Goal: Transaction & Acquisition: Purchase product/service

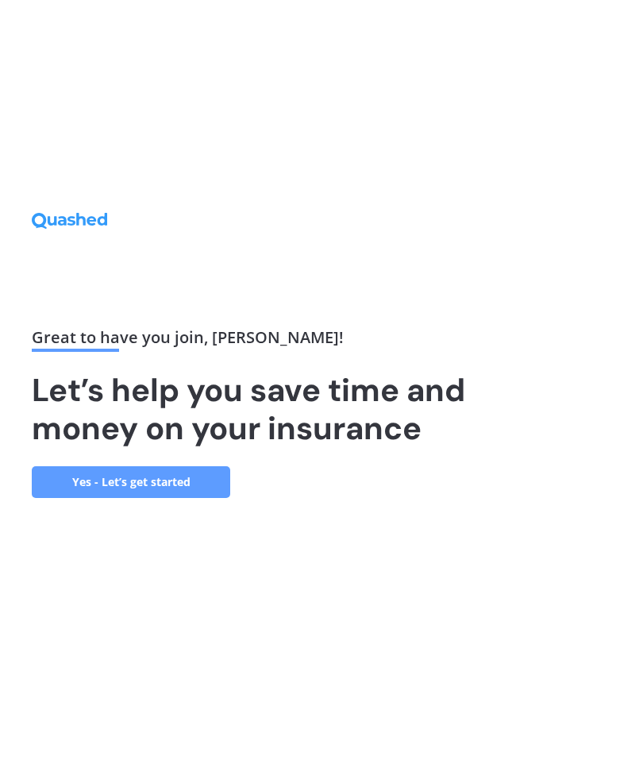
click at [138, 496] on link "Yes - Let’s get started" at bounding box center [131, 482] width 198 height 32
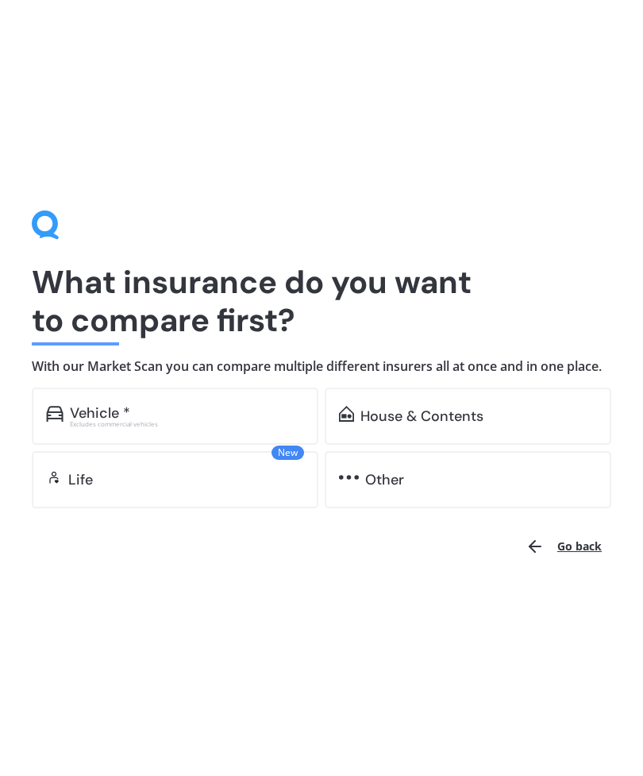
click at [437, 424] on div "House & Contents" at bounding box center [421, 416] width 123 height 16
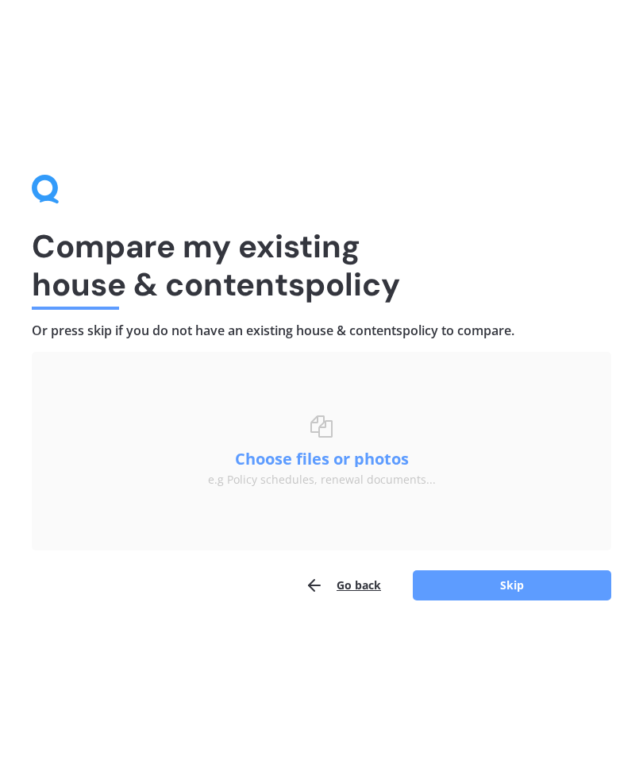
click at [491, 589] on button "Skip" at bounding box center [512, 585] width 198 height 30
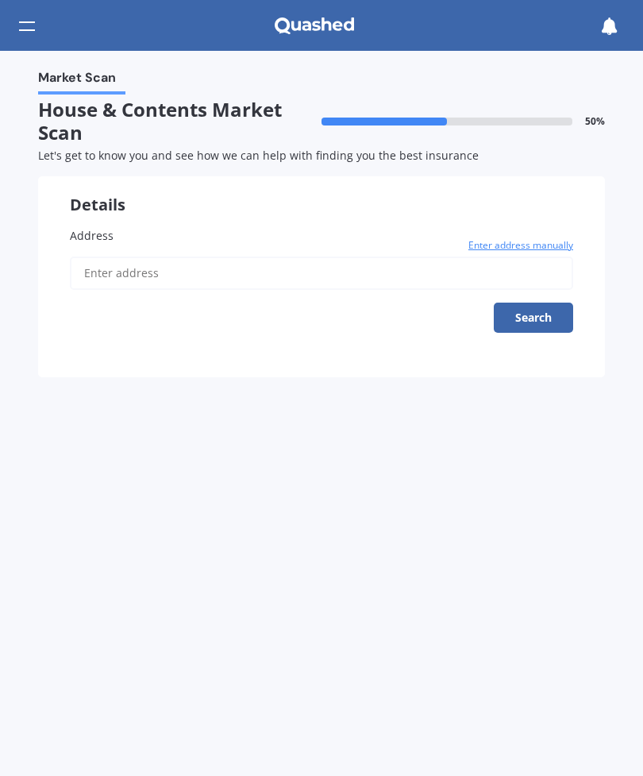
click at [98, 259] on input "Address" at bounding box center [321, 272] width 503 height 33
type input "[STREET_ADDRESS][PERSON_NAME][PERSON_NAME]"
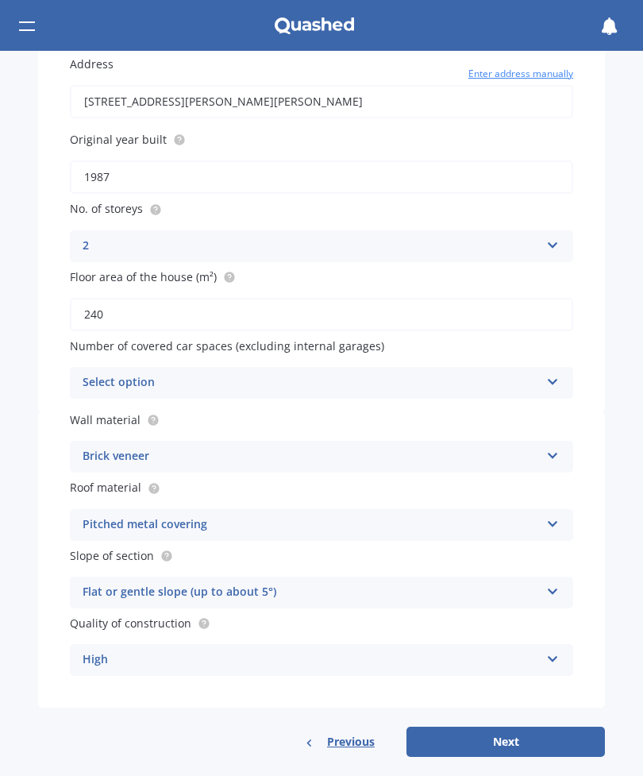
scroll to position [171, 0]
click at [511, 733] on button "Next" at bounding box center [505, 741] width 198 height 30
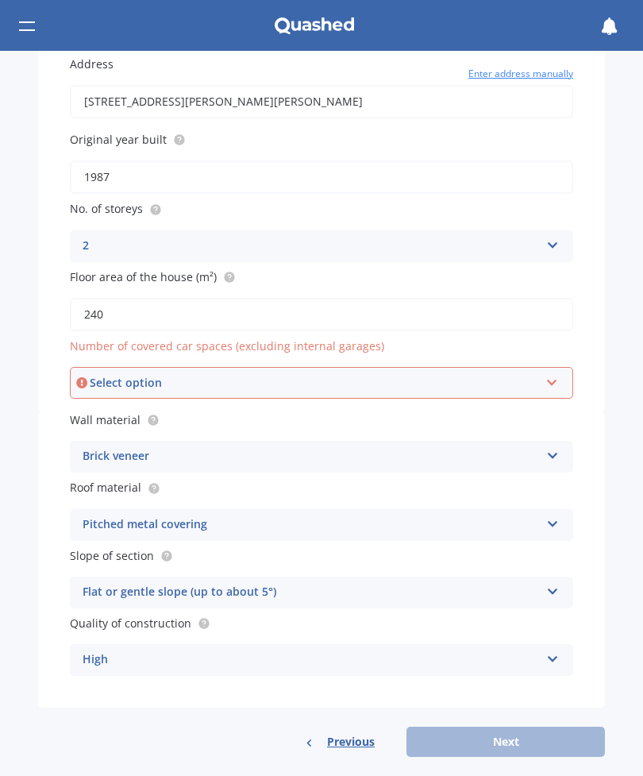
click at [194, 374] on div "Select option" at bounding box center [314, 382] width 449 height 17
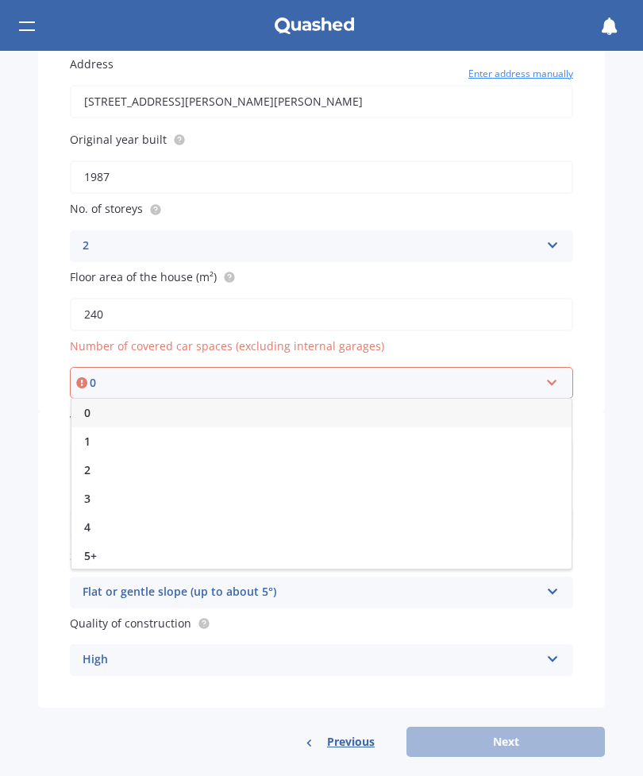
click at [123, 435] on div "1" at bounding box center [321, 441] width 500 height 29
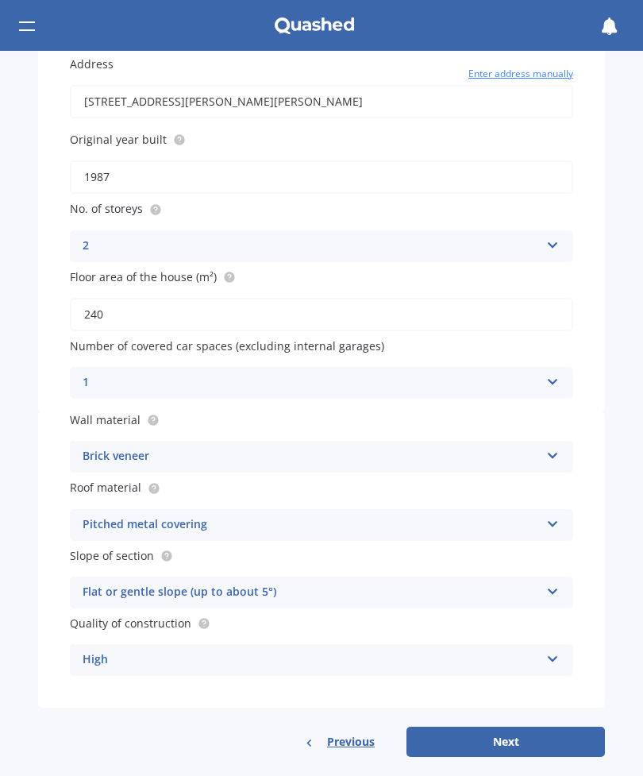
click at [551, 387] on div "1 0 1 2 3 4 5+" at bounding box center [321, 383] width 503 height 32
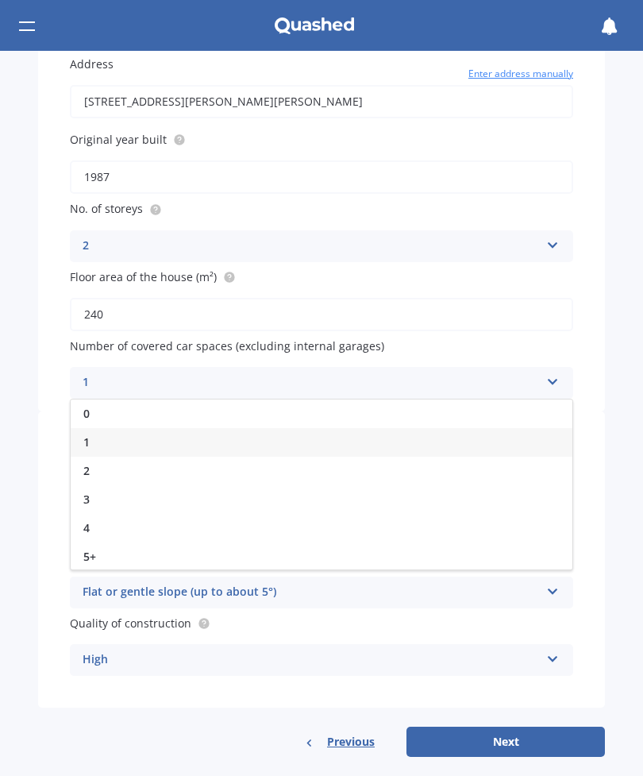
click at [152, 404] on div "0" at bounding box center [322, 413] width 502 height 29
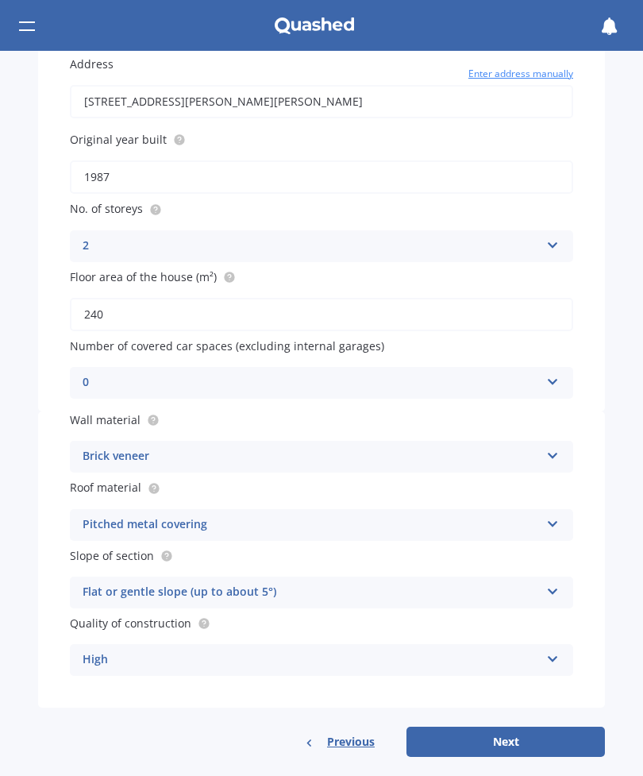
click at [514, 736] on button "Next" at bounding box center [505, 741] width 198 height 30
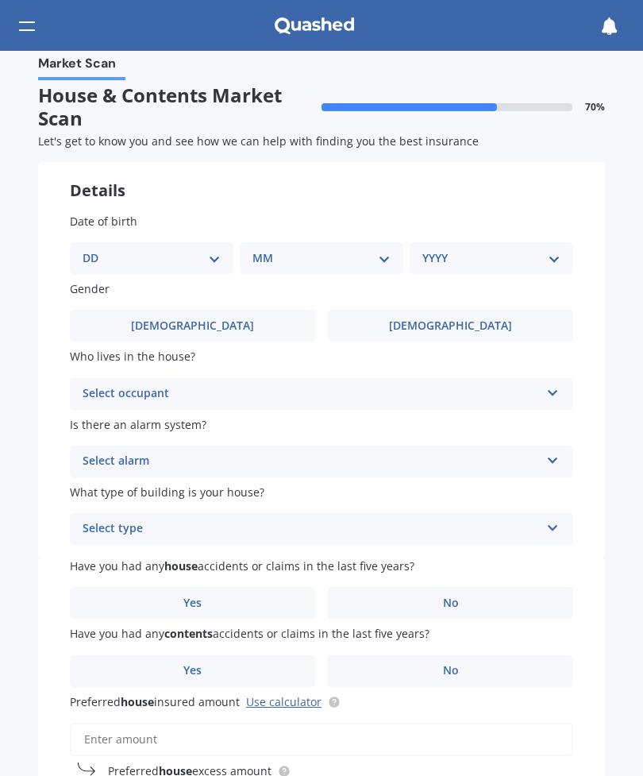
scroll to position [0, 0]
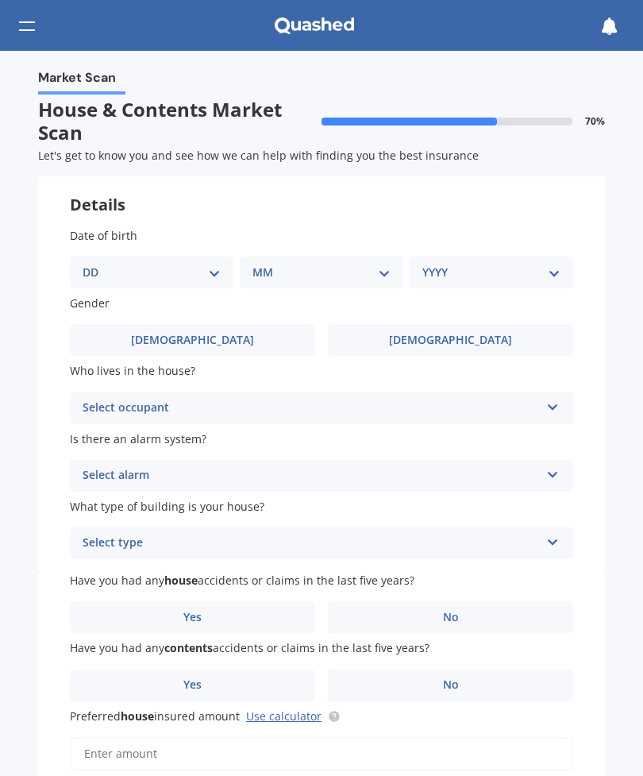
click at [214, 273] on select "DD 01 02 03 04 05 06 07 08 09 10 11 12 13 14 15 16 17 18 19 20 21 22 23 24 25 2…" at bounding box center [152, 272] width 138 height 17
select select "18"
click at [299, 268] on select "MM 01 02 03 04 05 06 07 08 09 10 11 12" at bounding box center [325, 272] width 132 height 17
select select "07"
click at [485, 267] on select "YYYY 2009 2008 2007 2006 2005 2004 2003 2002 2001 2000 1999 1998 1997 1996 1995…" at bounding box center [488, 272] width 132 height 17
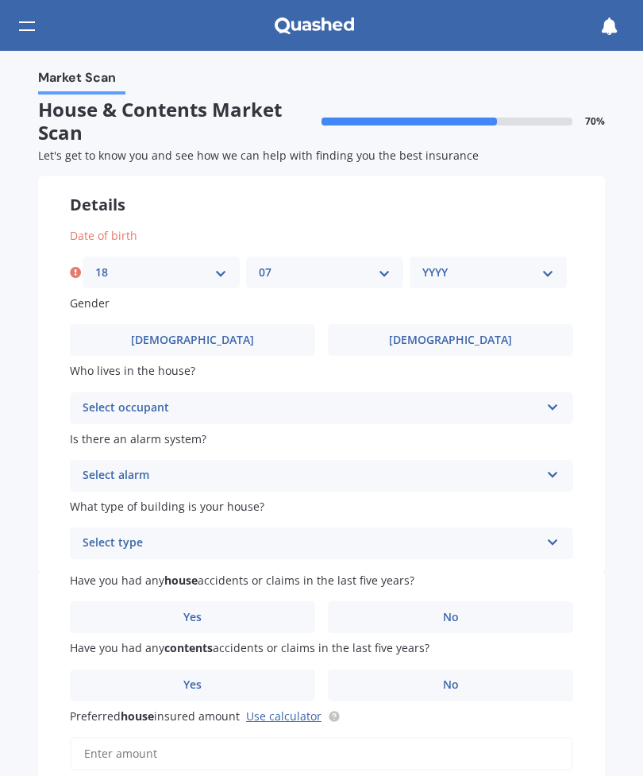
select select "1966"
click at [243, 337] on label "[DEMOGRAPHIC_DATA]" at bounding box center [192, 340] width 245 height 32
click at [0, 0] on input "[DEMOGRAPHIC_DATA]" at bounding box center [0, 0] width 0 height 0
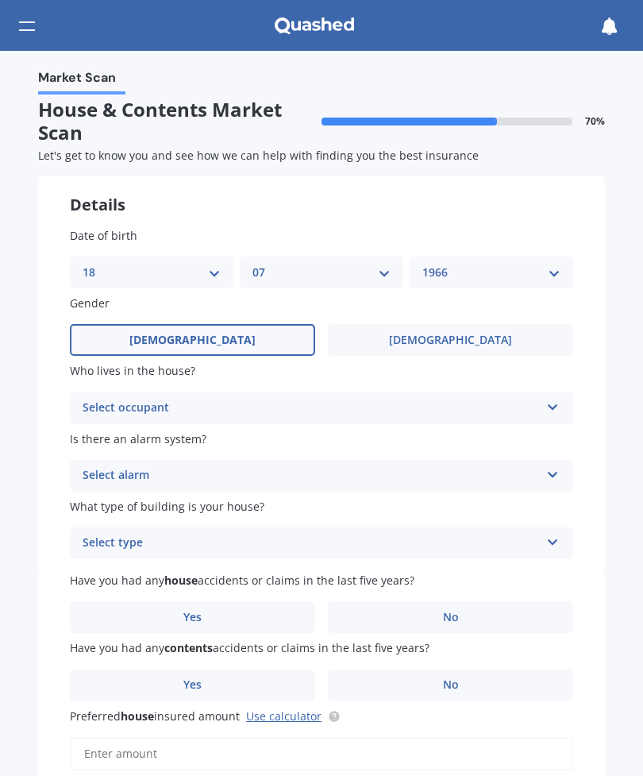
click at [191, 402] on div "Select occupant" at bounding box center [311, 407] width 457 height 19
click at [198, 437] on div "Owner" at bounding box center [322, 439] width 502 height 29
click at [157, 470] on div "Select alarm" at bounding box center [311, 475] width 457 height 19
click at [111, 557] on div "No" at bounding box center [322, 563] width 502 height 29
click at [141, 534] on div "Select type" at bounding box center [311, 542] width 457 height 19
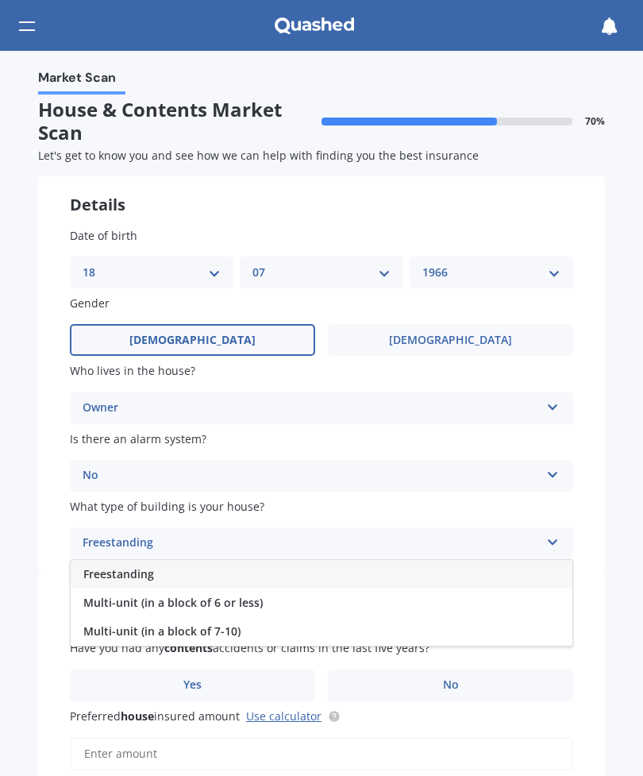
click at [134, 566] on span "Freestanding" at bounding box center [118, 573] width 71 height 15
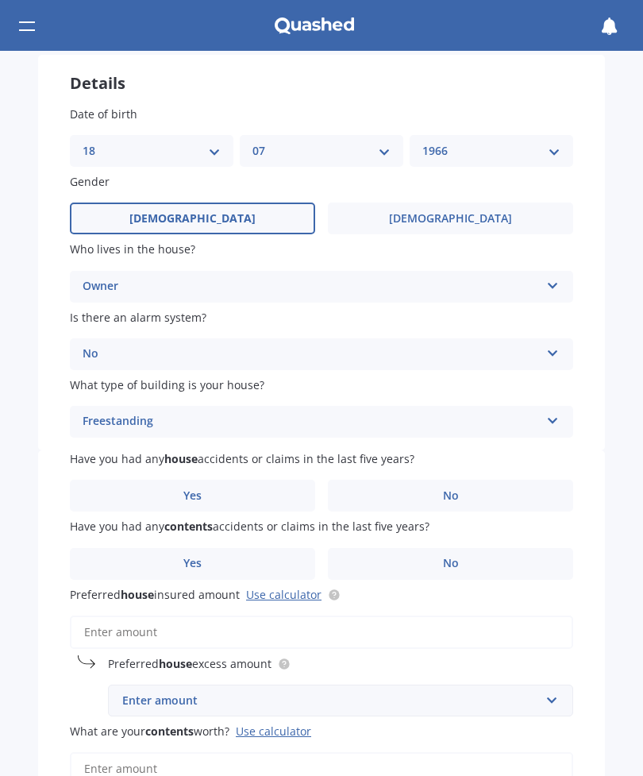
scroll to position [121, 0]
click at [229, 481] on label "Yes" at bounding box center [192, 495] width 245 height 32
click at [0, 0] on input "Yes" at bounding box center [0, 0] width 0 height 0
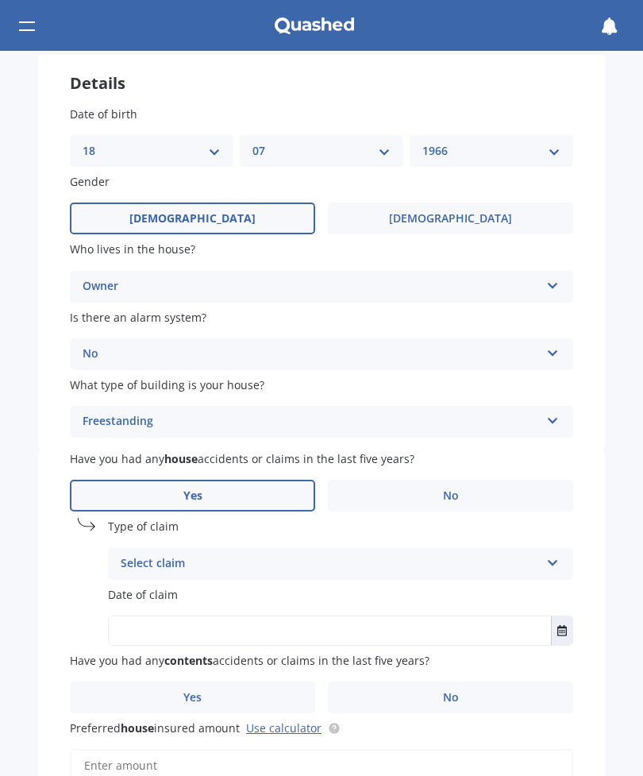
click at [401, 492] on label "No" at bounding box center [450, 495] width 245 height 32
click at [0, 0] on input "No" at bounding box center [0, 0] width 0 height 0
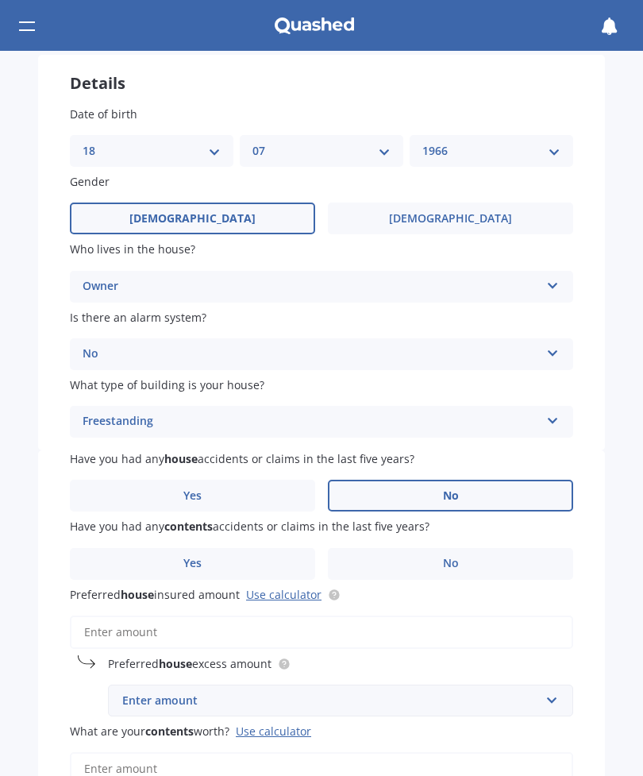
click at [218, 554] on label "Yes" at bounding box center [192, 564] width 245 height 32
click at [0, 0] on input "Yes" at bounding box center [0, 0] width 0 height 0
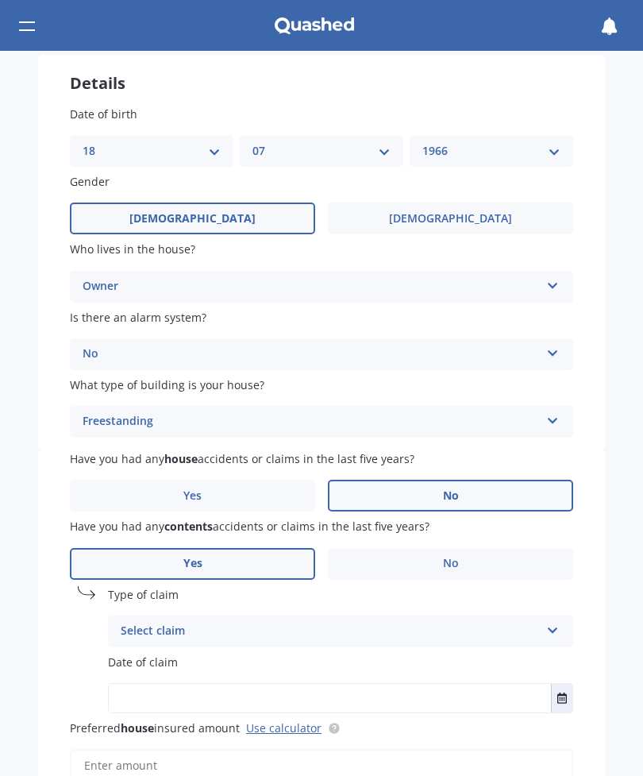
click at [225, 622] on div "Select claim" at bounding box center [330, 631] width 419 height 19
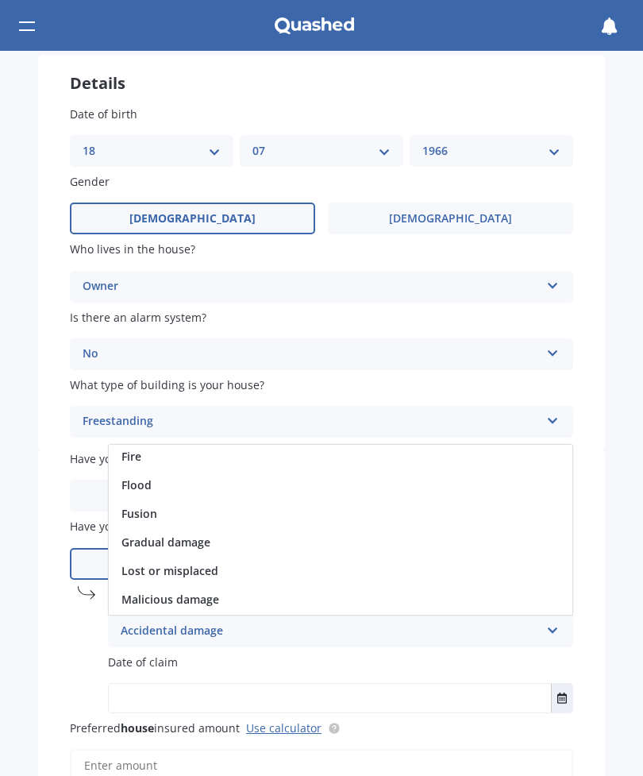
scroll to position [93, 0]
click at [202, 558] on span "Lost or misplaced" at bounding box center [169, 565] width 97 height 15
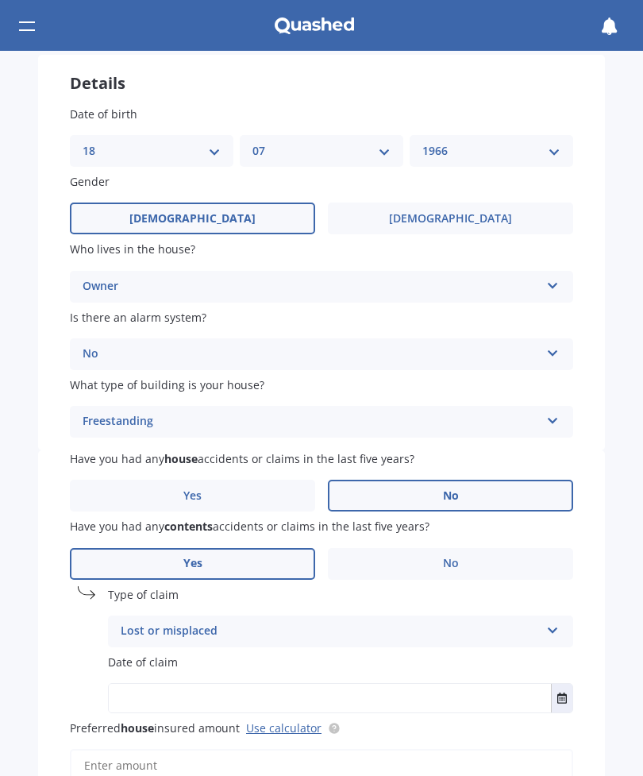
click at [202, 683] on input "text" at bounding box center [330, 697] width 442 height 29
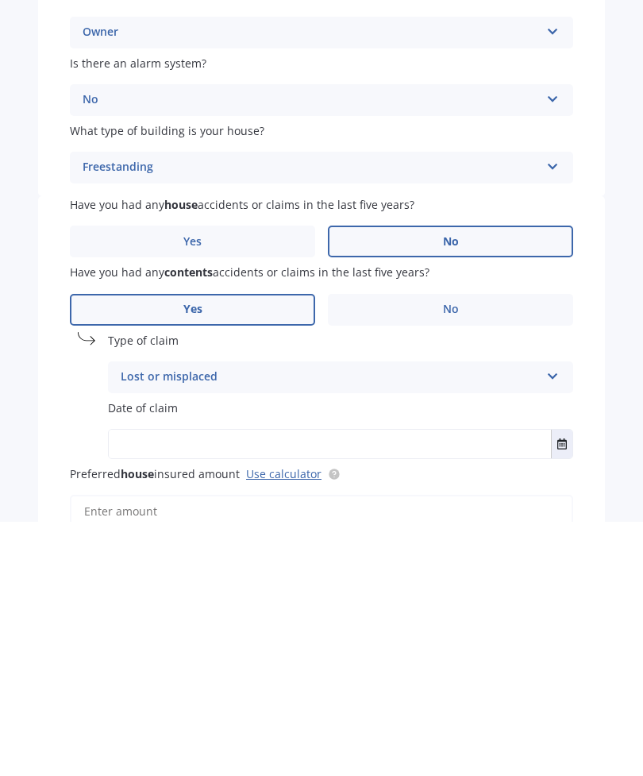
click at [567, 692] on icon "Select date" at bounding box center [562, 697] width 10 height 11
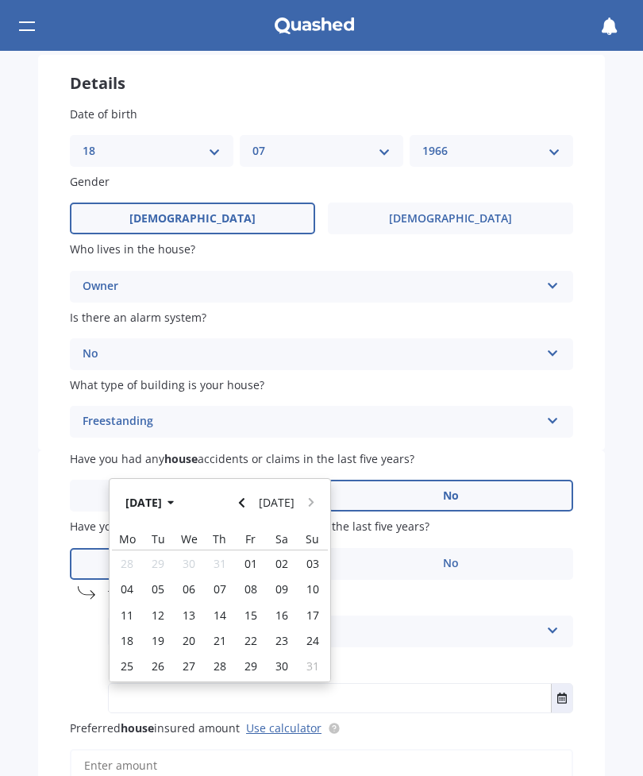
click at [256, 495] on button "[DATE]" at bounding box center [276, 501] width 49 height 29
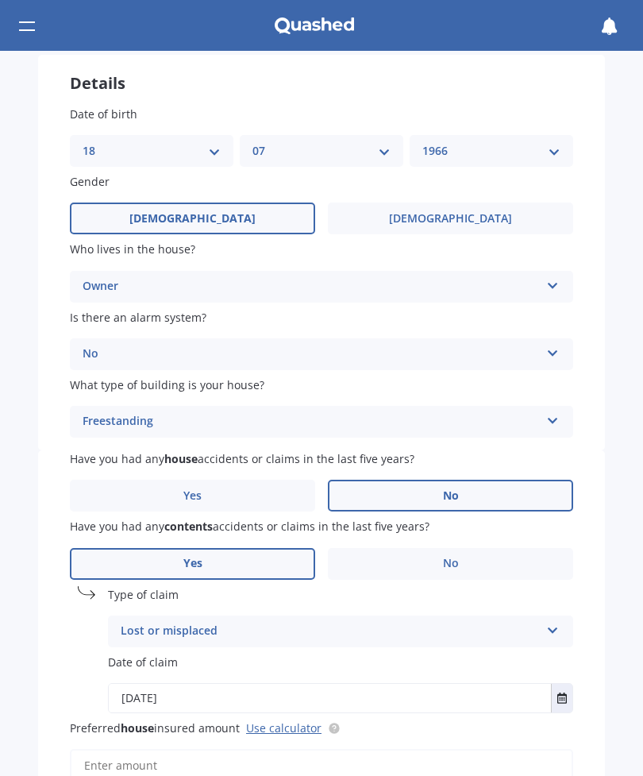
click at [560, 692] on icon "Select date" at bounding box center [562, 697] width 10 height 11
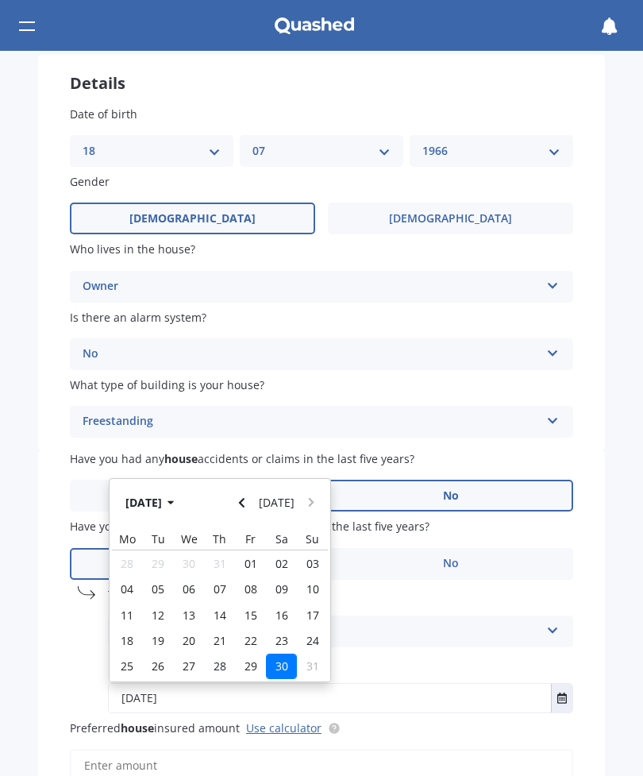
click at [244, 498] on icon "Navigate back" at bounding box center [242, 503] width 6 height 10
click at [175, 497] on icon "button" at bounding box center [170, 502] width 7 height 11
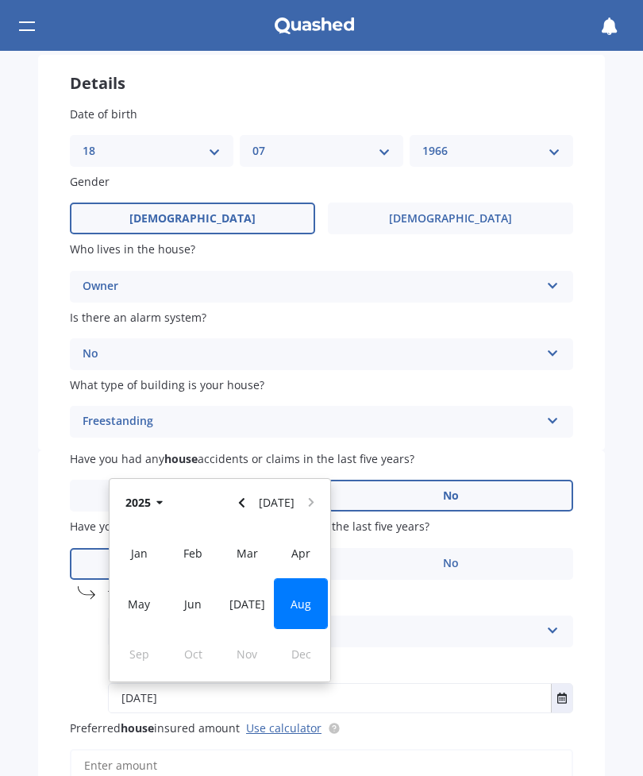
click at [198, 596] on span "Jun" at bounding box center [192, 603] width 17 height 15
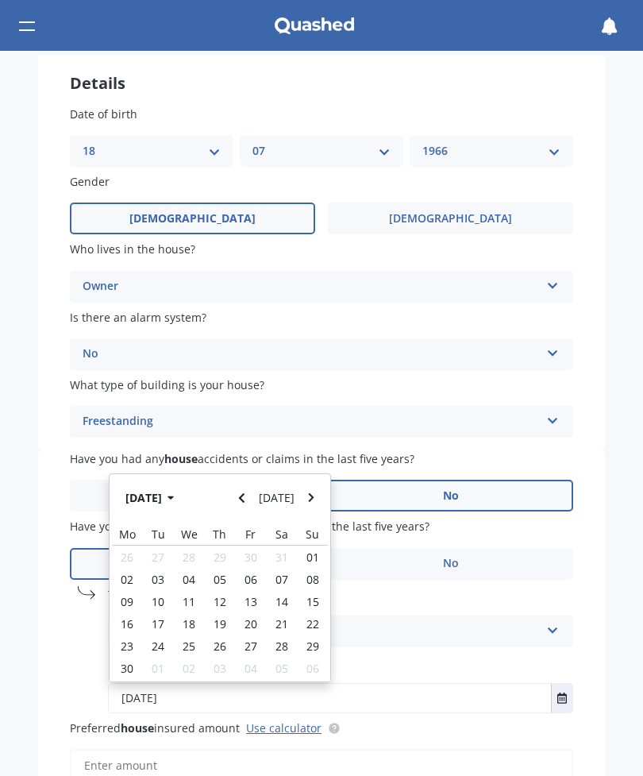
click at [133, 660] on span "30" at bounding box center [127, 667] width 13 height 15
type input "[DATE]"
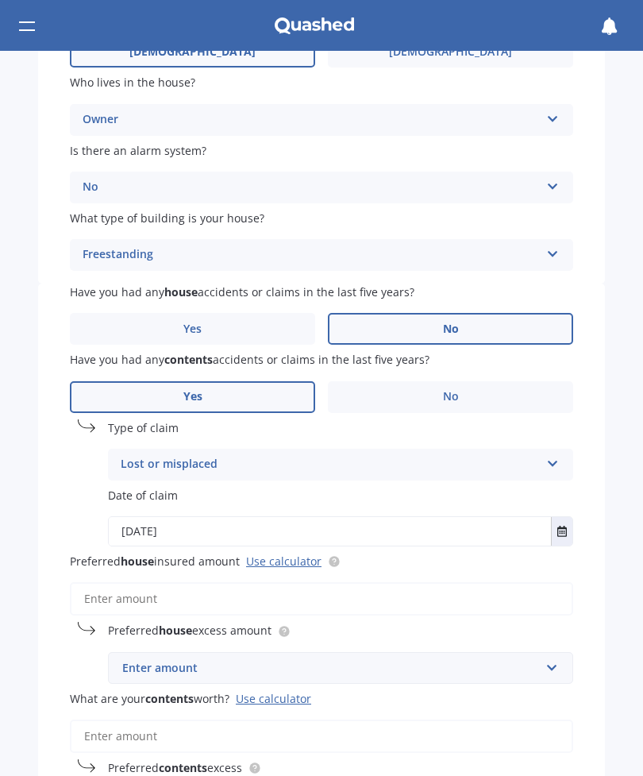
scroll to position [296, 0]
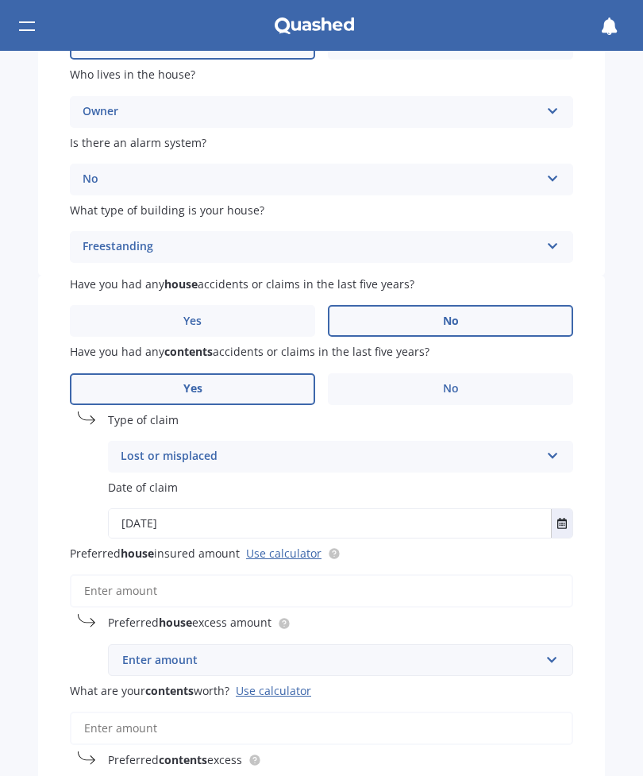
click at [287, 545] on link "Use calculator" at bounding box center [283, 552] width 75 height 15
click at [152, 645] on input "text" at bounding box center [335, 660] width 451 height 30
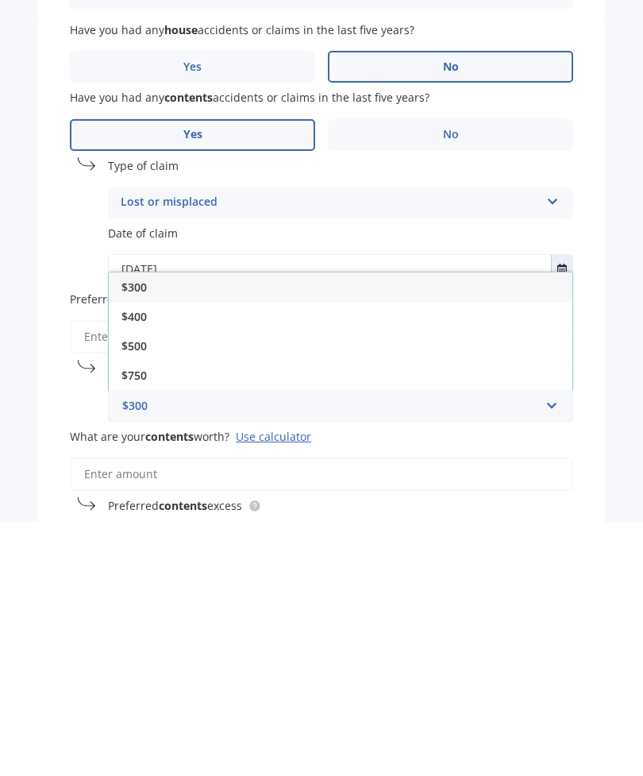
click at [554, 751] on label "Preferred contents excess" at bounding box center [340, 759] width 465 height 17
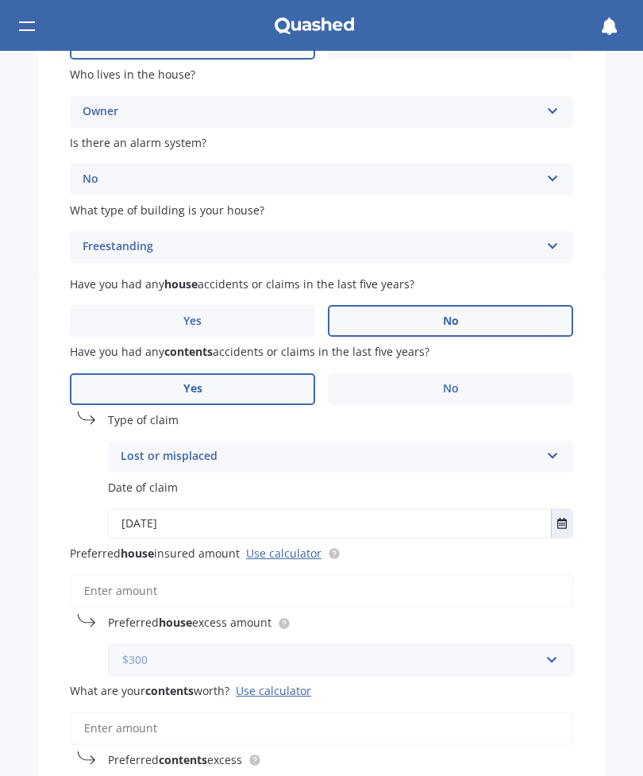
click at [542, 650] on input "text" at bounding box center [335, 660] width 451 height 30
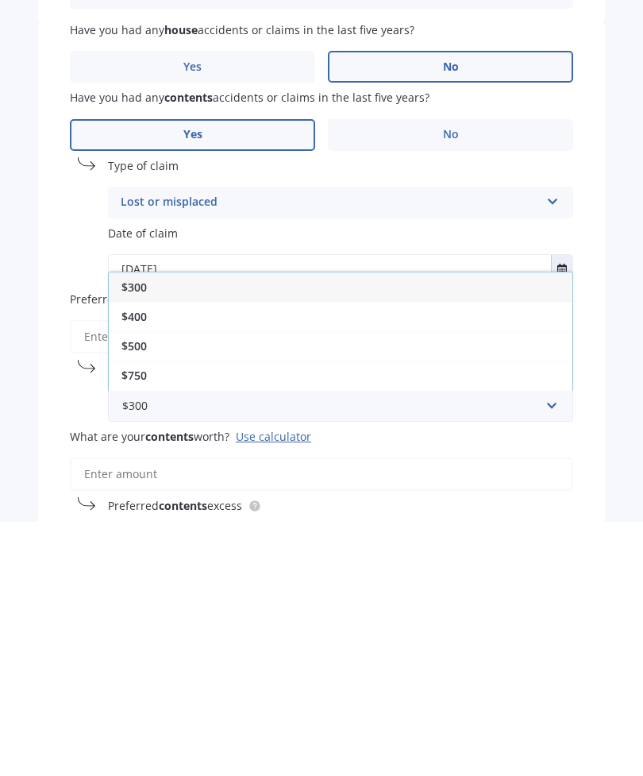
click at [152, 585] on div "$500" at bounding box center [341, 599] width 464 height 29
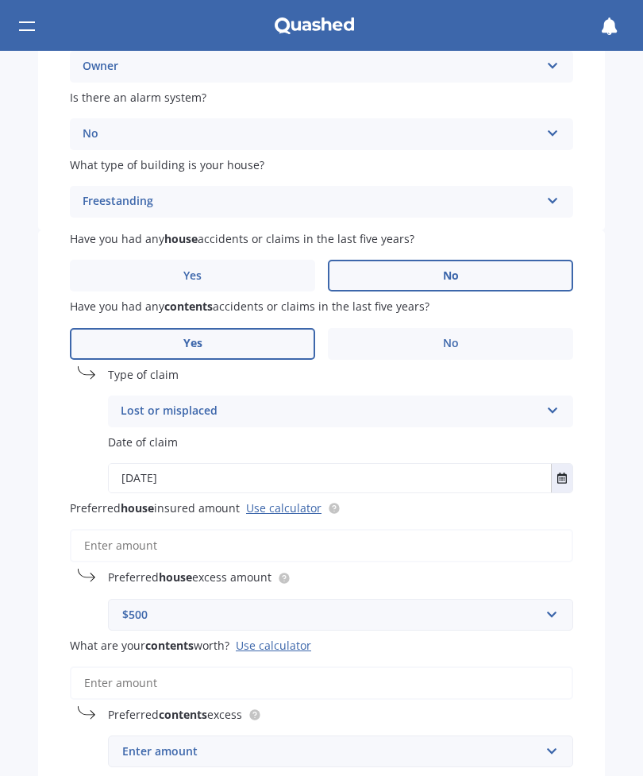
scroll to position [341, 0]
click at [153, 529] on input "Preferred house insured amount Use calculator" at bounding box center [321, 545] width 503 height 33
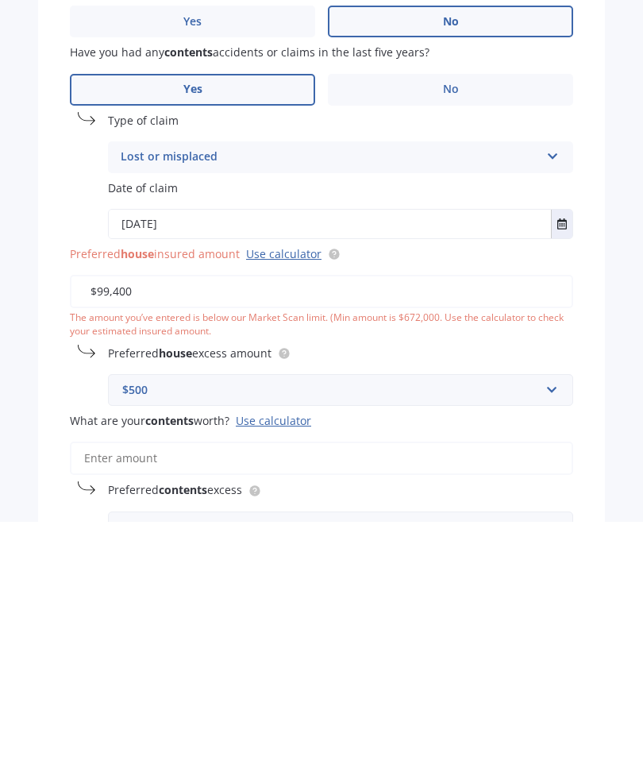
type input "$994,000"
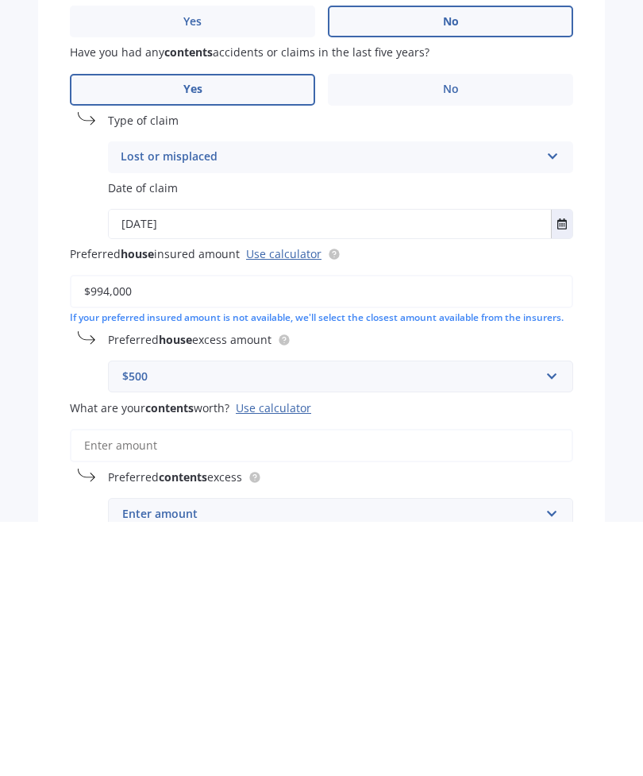
click at [125, 683] on input "What are your contents worth? Use calculator" at bounding box center [321, 699] width 503 height 33
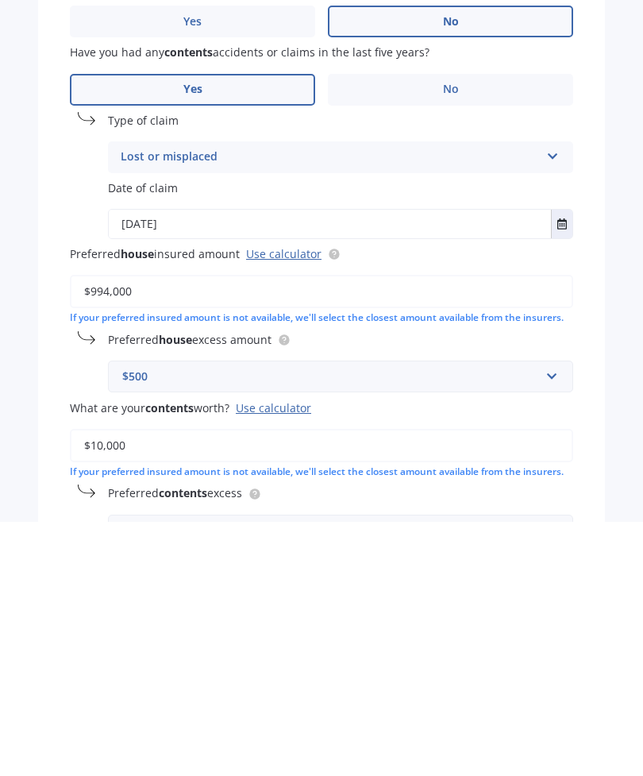
type input "$100,000"
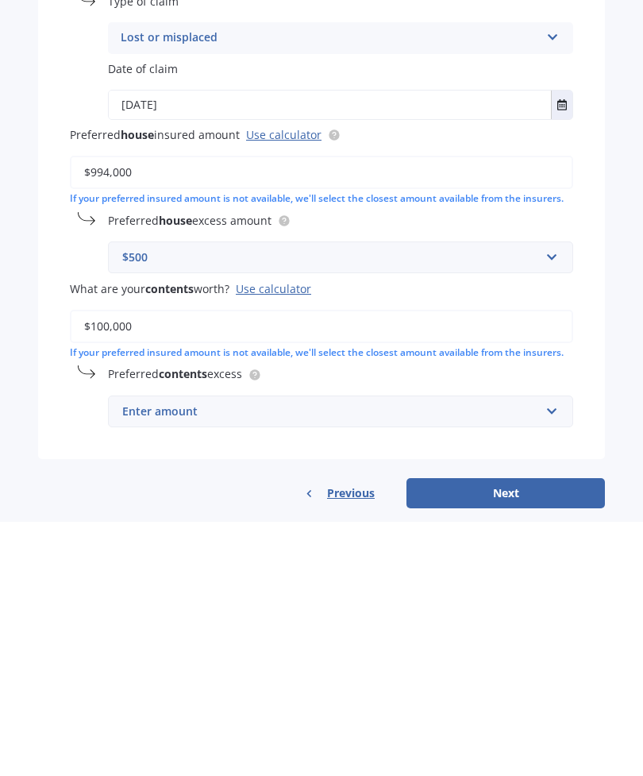
scroll to position [460, 0]
click at [165, 651] on input "text" at bounding box center [335, 666] width 451 height 30
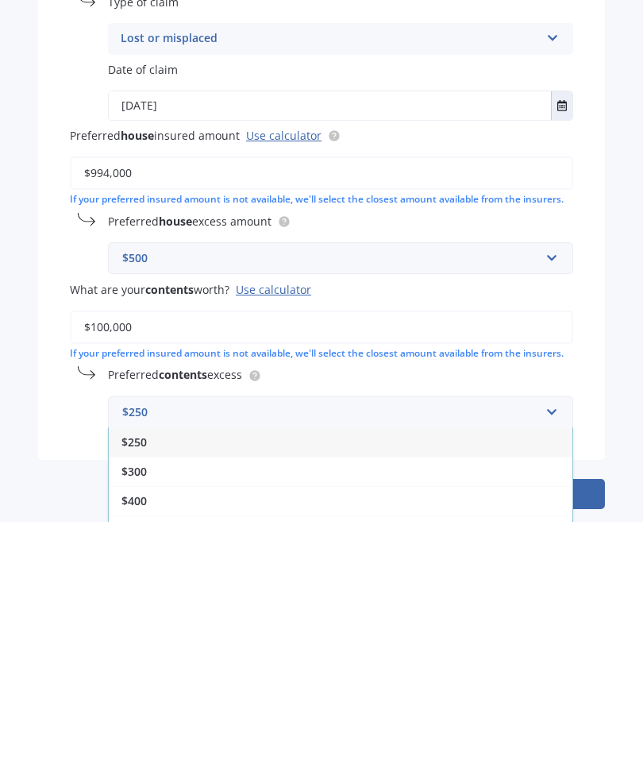
click at [152, 769] on div "$500" at bounding box center [341, 783] width 464 height 29
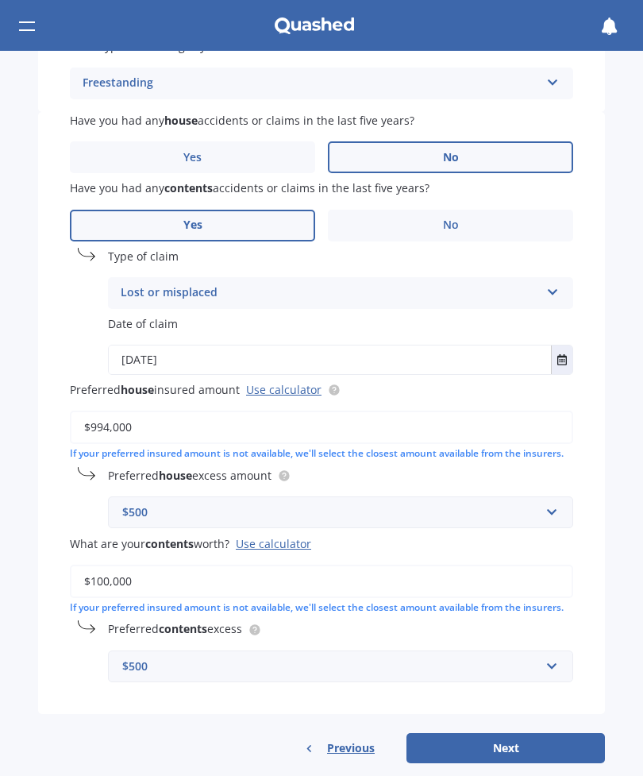
click at [506, 733] on button "Next" at bounding box center [505, 748] width 198 height 30
select select "18"
select select "07"
select select "1966"
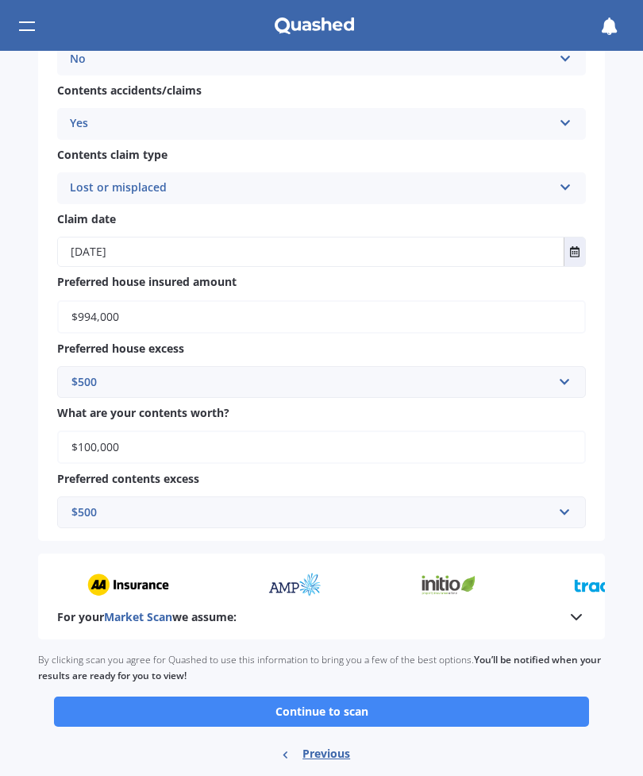
scroll to position [1085, 0]
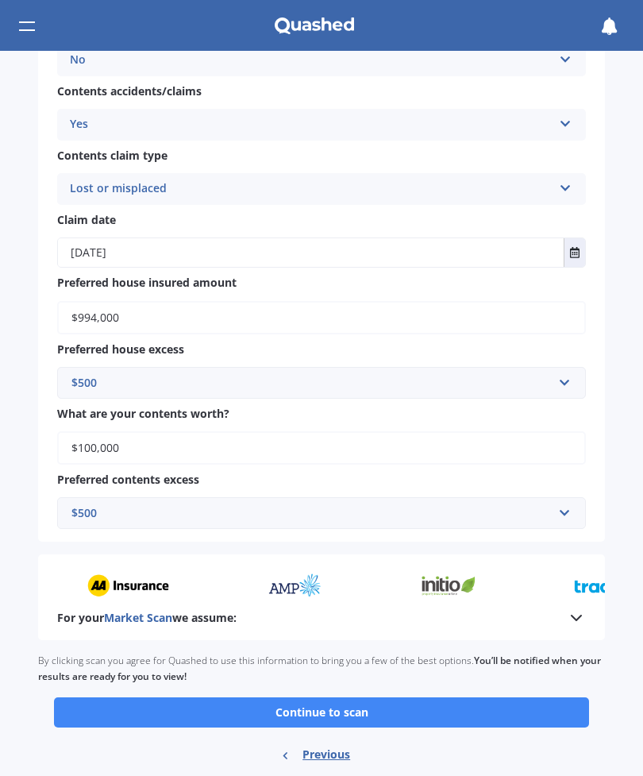
click at [341, 697] on button "Continue to scan" at bounding box center [321, 712] width 535 height 30
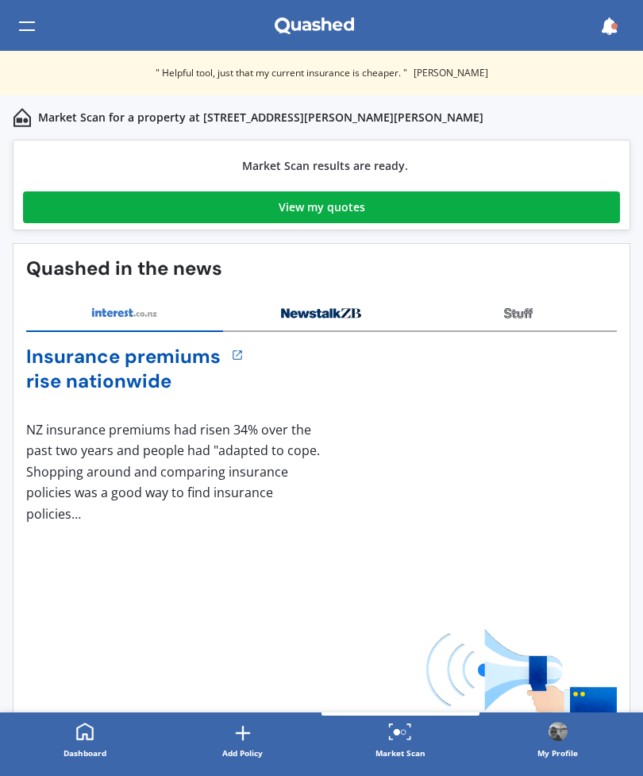
click at [274, 210] on link "View my quotes" at bounding box center [321, 207] width 597 height 32
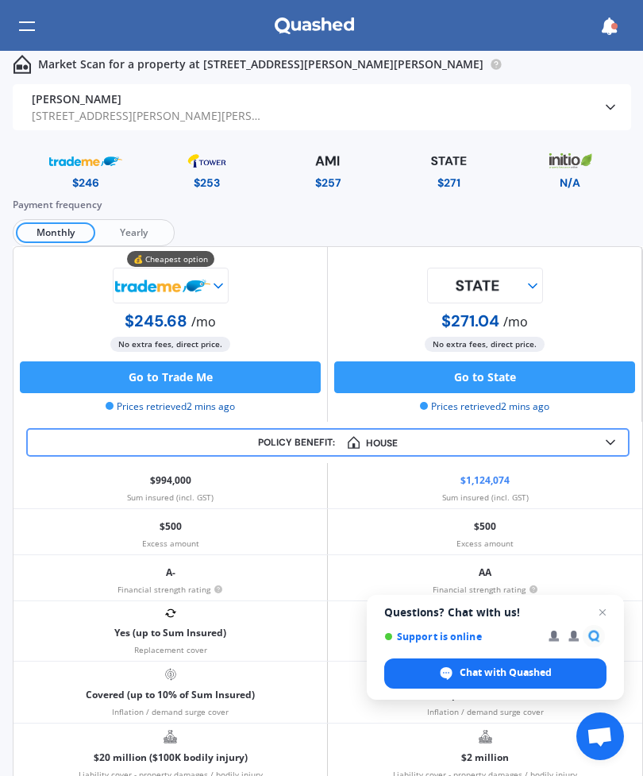
click at [202, 173] on img at bounding box center [207, 161] width 74 height 28
click at [332, 165] on img at bounding box center [327, 161] width 73 height 28
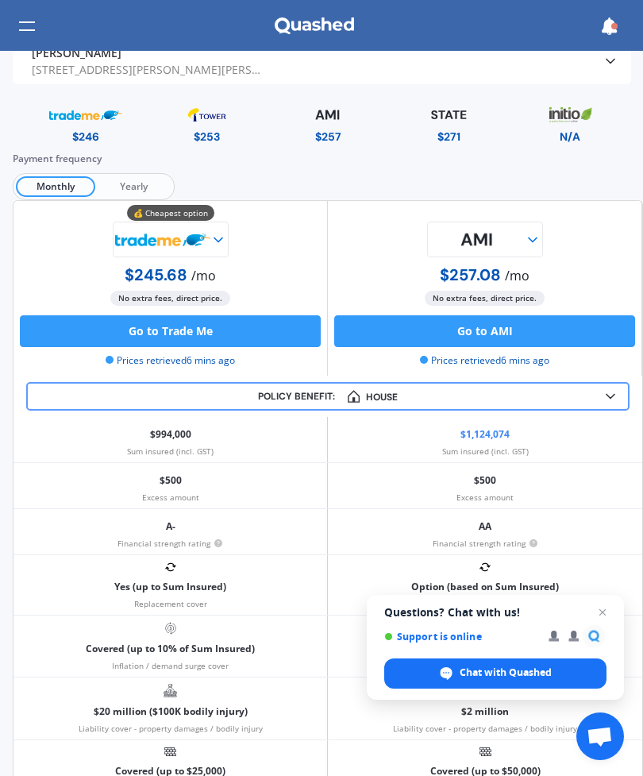
scroll to position [46, 0]
click at [214, 117] on img at bounding box center [207, 115] width 74 height 28
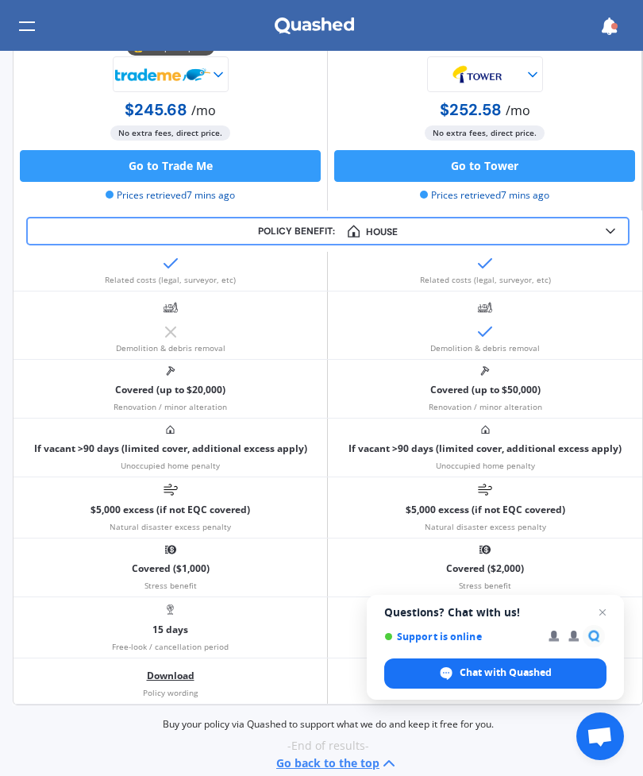
scroll to position [1269, 0]
click at [606, 606] on span "Open chat" at bounding box center [602, 611] width 19 height 19
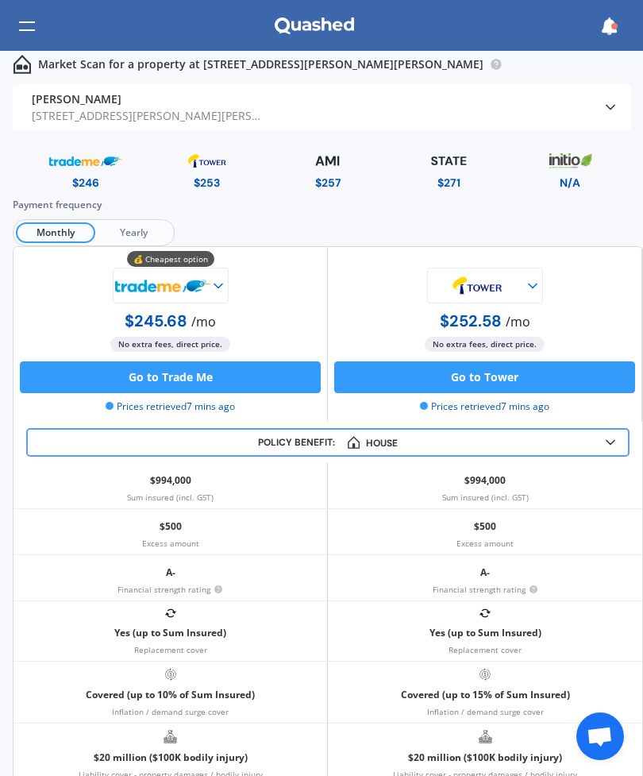
scroll to position [0, 0]
click at [329, 170] on img at bounding box center [327, 161] width 73 height 28
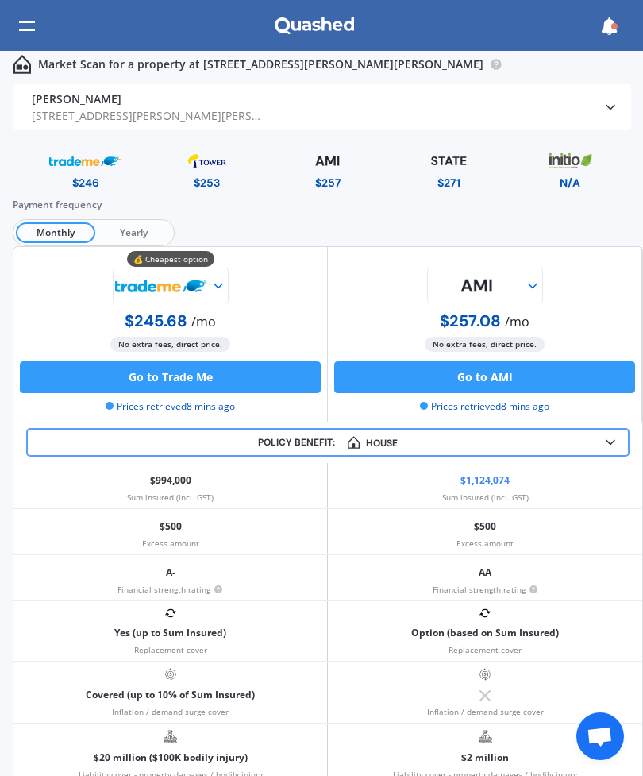
click at [459, 161] on img at bounding box center [449, 161] width 78 height 28
